Goal: Task Accomplishment & Management: Complete application form

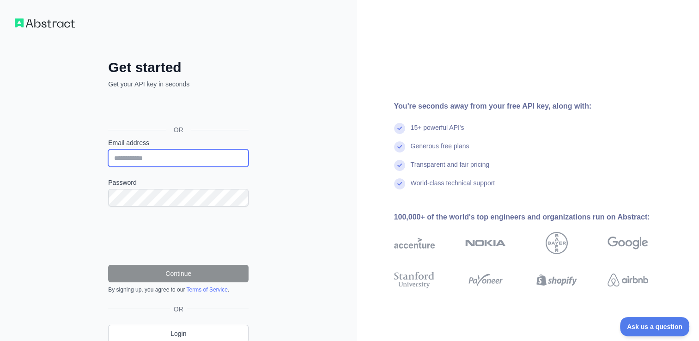
click at [196, 160] on input "Email address" at bounding box center [178, 158] width 140 height 18
click at [312, 201] on div "Get started Get your API key in seconds OR Email address Password Continue By s…" at bounding box center [178, 189] width 357 height 379
click at [175, 156] on input "Email address" at bounding box center [178, 158] width 140 height 18
type input "**********"
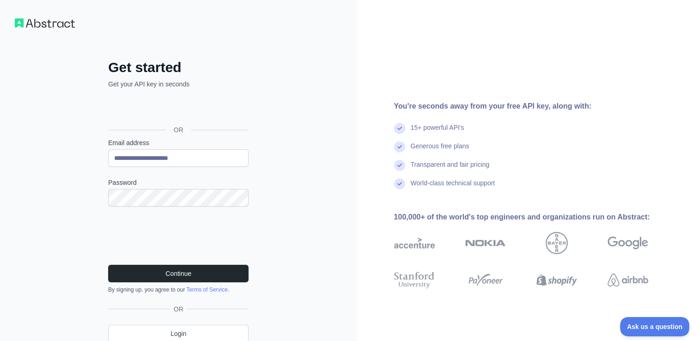
click at [177, 281] on div "Continue By signing up, you agree to our Terms of Service ." at bounding box center [178, 279] width 140 height 29
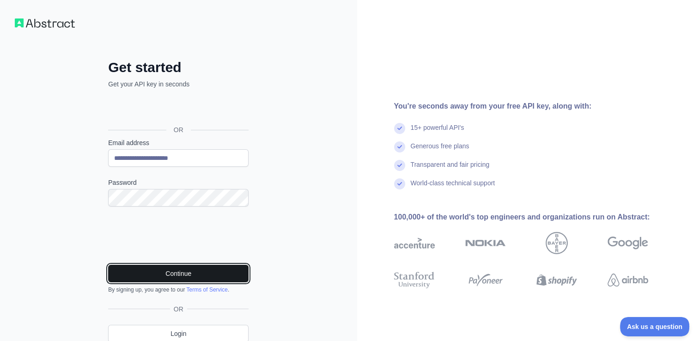
click at [170, 274] on button "Continue" at bounding box center [178, 274] width 140 height 18
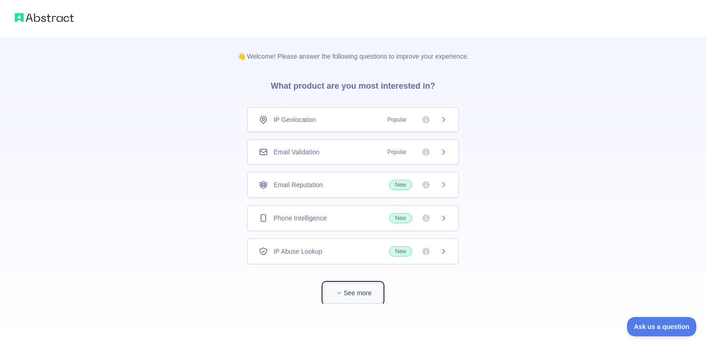
click at [340, 296] on button "See more" at bounding box center [352, 293] width 59 height 21
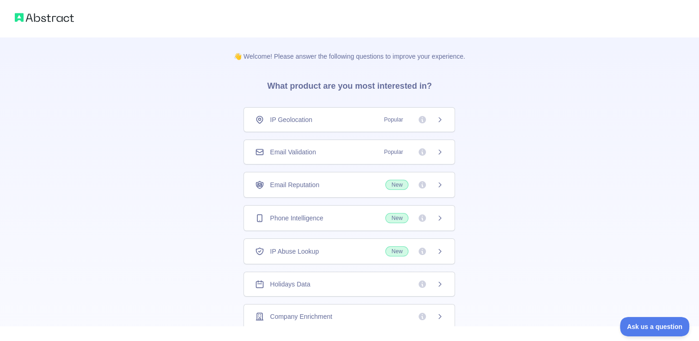
click at [522, 121] on div "👋 Welcome! Please answer the following questions to improve your experience. Wh…" at bounding box center [349, 293] width 699 height 587
click at [360, 148] on div "Email Validation Popular" at bounding box center [349, 151] width 188 height 9
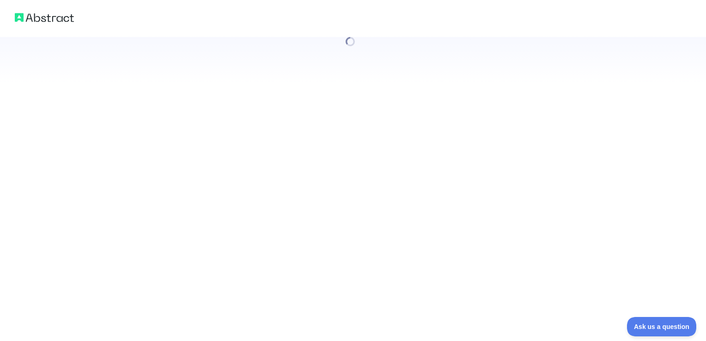
click at [435, 153] on div at bounding box center [353, 170] width 706 height 341
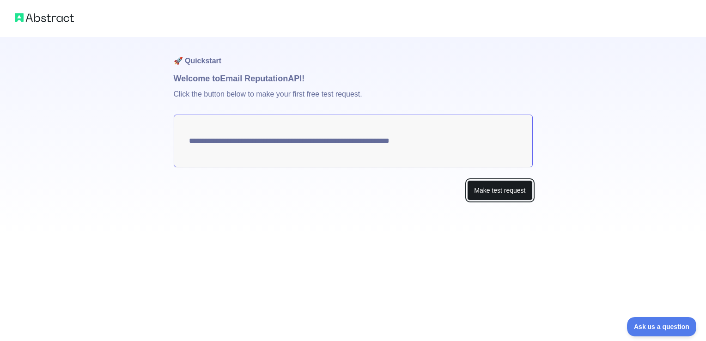
click at [472, 191] on button "Make test request" at bounding box center [499, 190] width 65 height 21
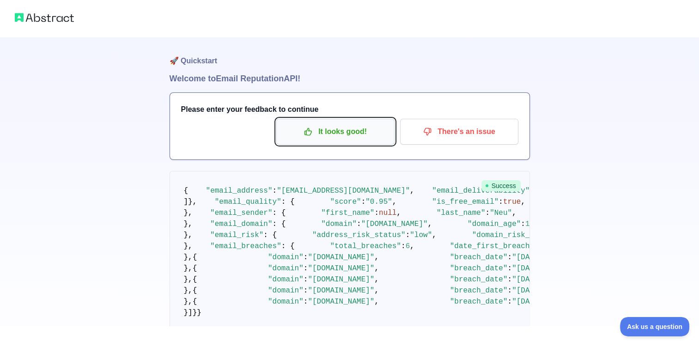
click at [341, 136] on p "It looks good!" at bounding box center [335, 132] width 104 height 16
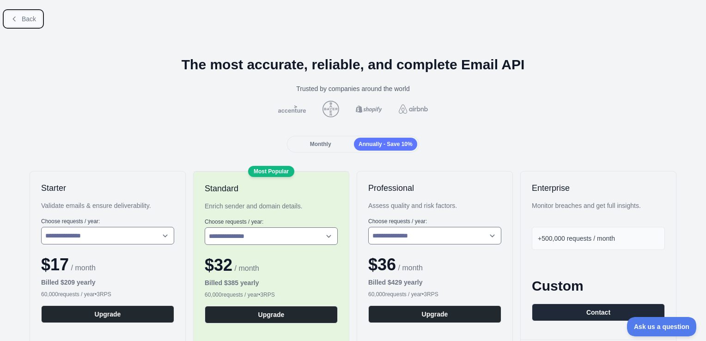
click at [22, 15] on span "Back" at bounding box center [29, 18] width 14 height 7
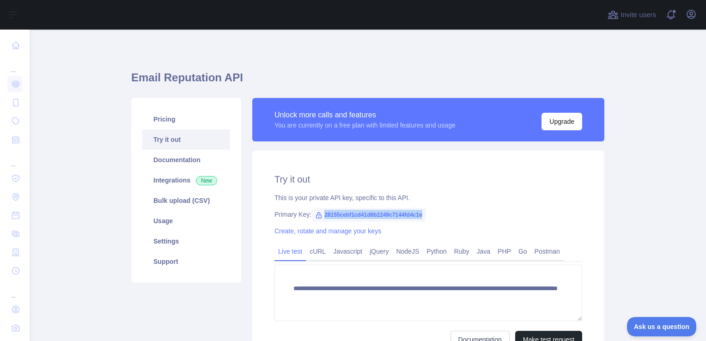
drag, startPoint x: 319, startPoint y: 215, endPoint x: 419, endPoint y: 215, distance: 99.7
click at [419, 215] on span "28155cebf1cd41d8b2249c7144fd4c1e" at bounding box center [368, 215] width 115 height 14
copy span "28155cebf1cd41d8b2249c7144fd4c1e"
